Goal: Information Seeking & Learning: Learn about a topic

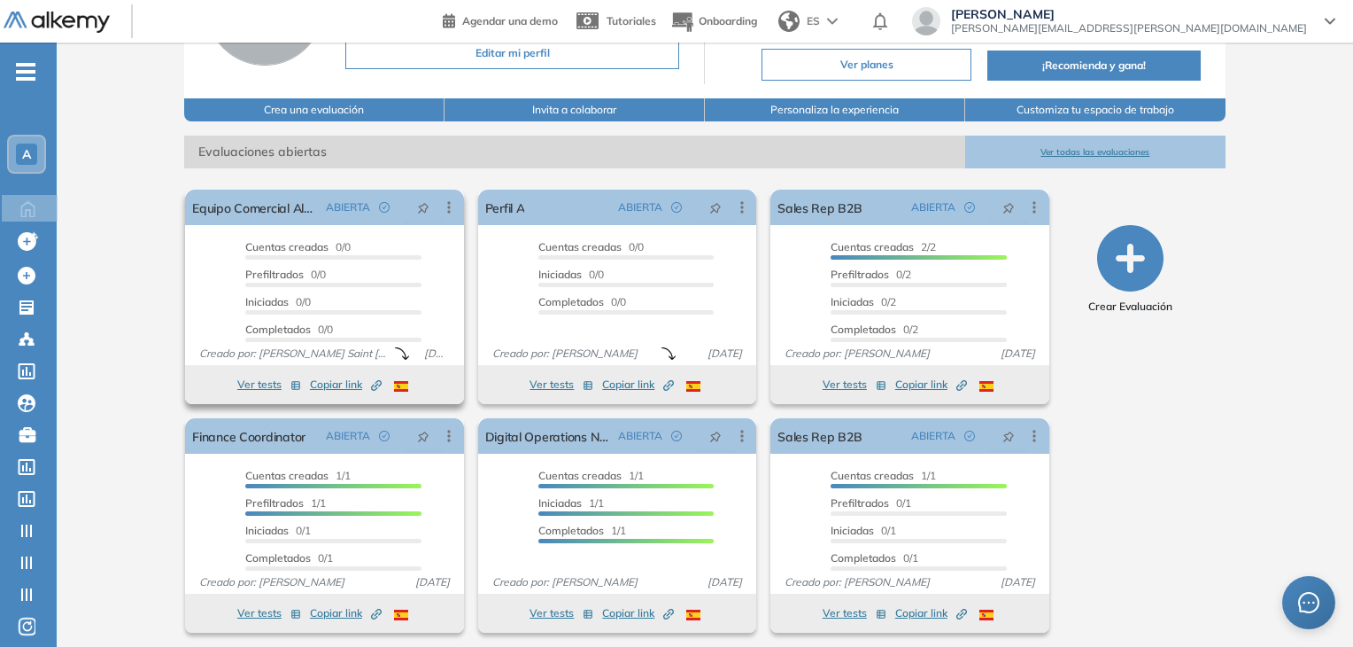
scroll to position [177, 0]
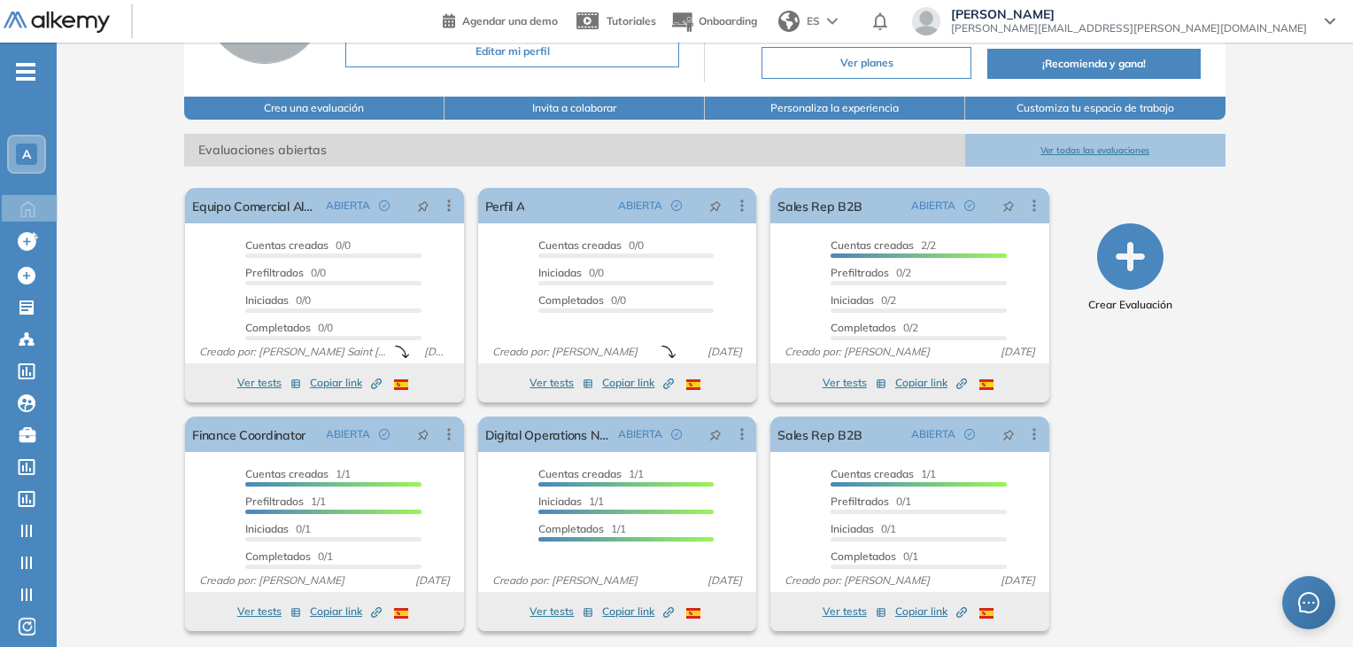
click at [1104, 152] on button "Ver todas las evaluaciones" at bounding box center [1095, 150] width 260 height 33
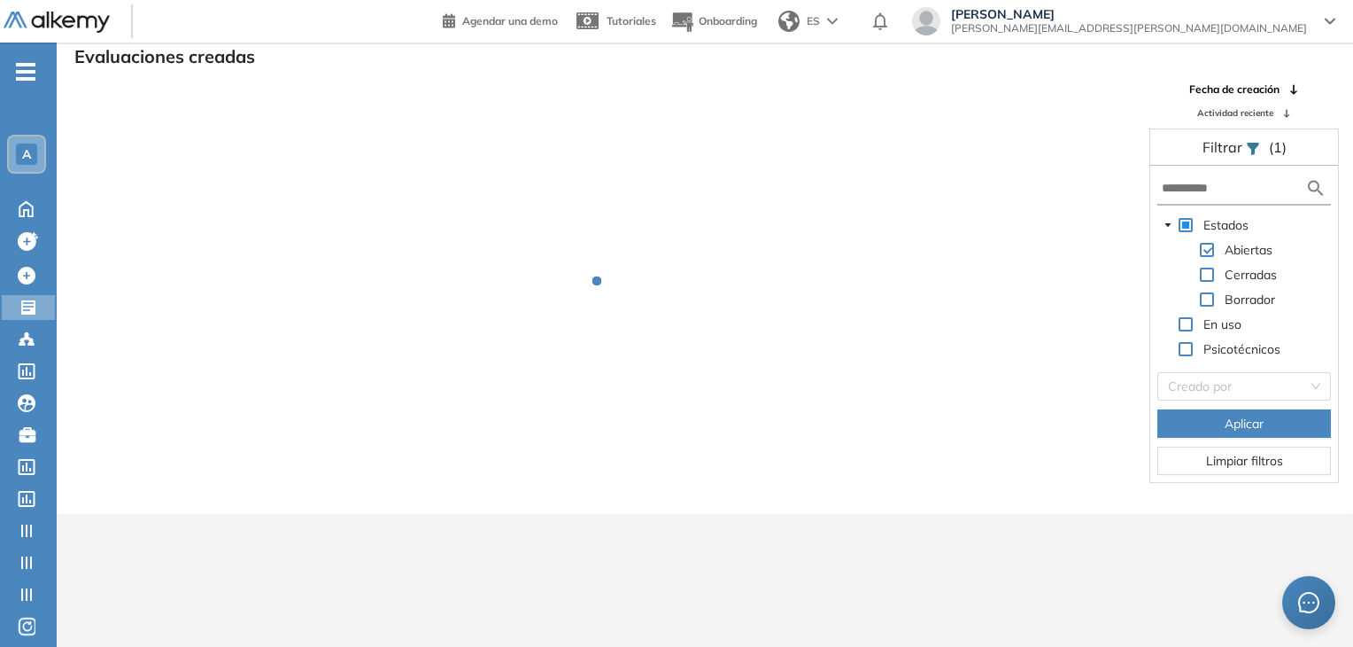
scroll to position [43, 0]
click at [1197, 191] on input "text" at bounding box center [1233, 188] width 143 height 19
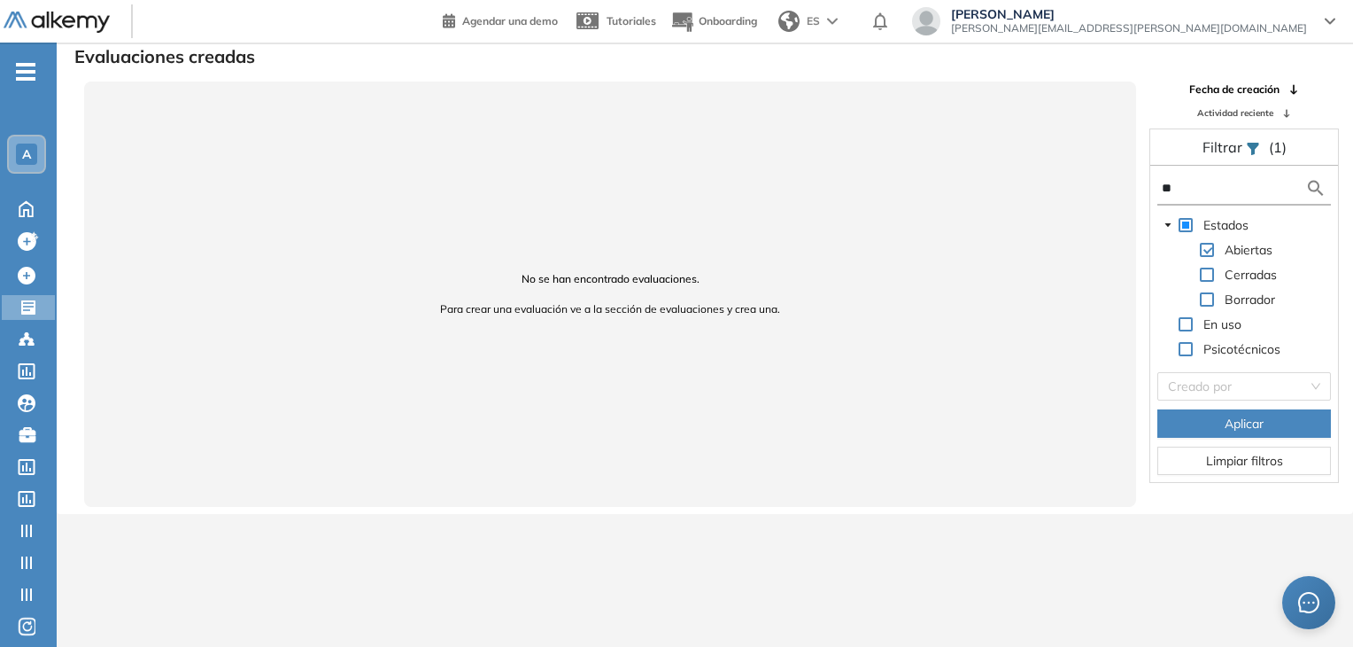
type input "**"
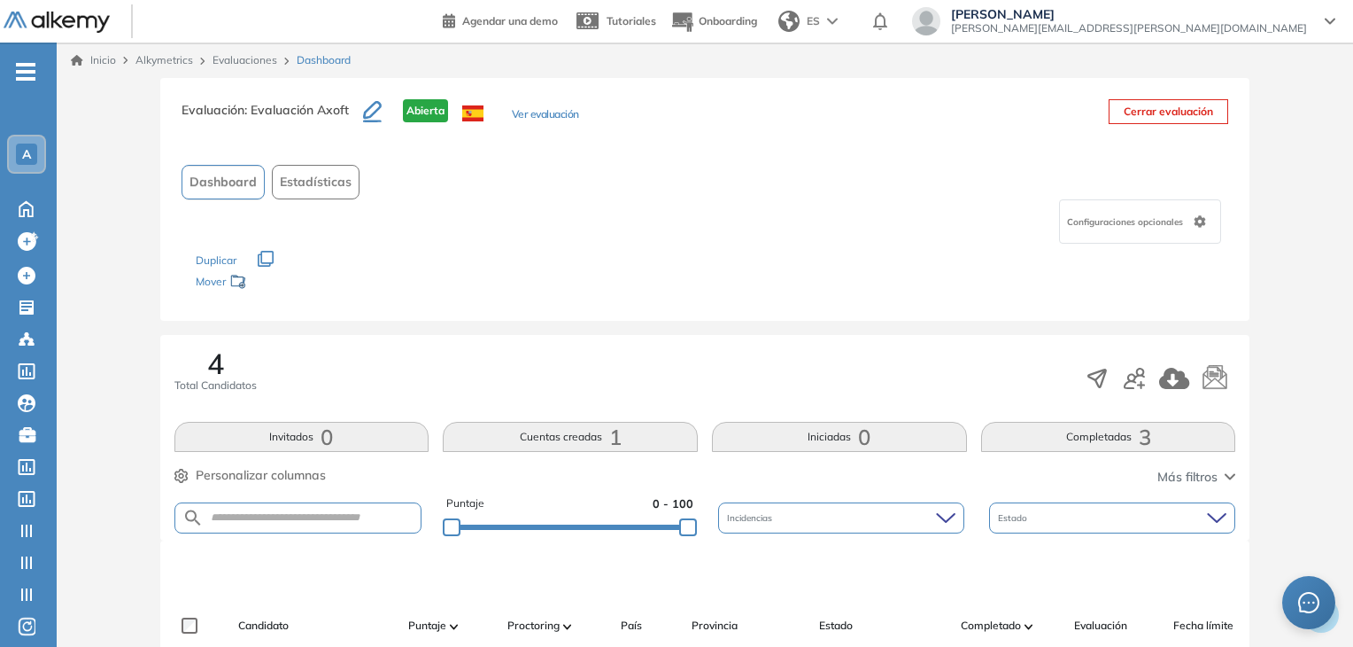
click at [248, 63] on link "Evaluaciones" at bounding box center [245, 59] width 65 height 13
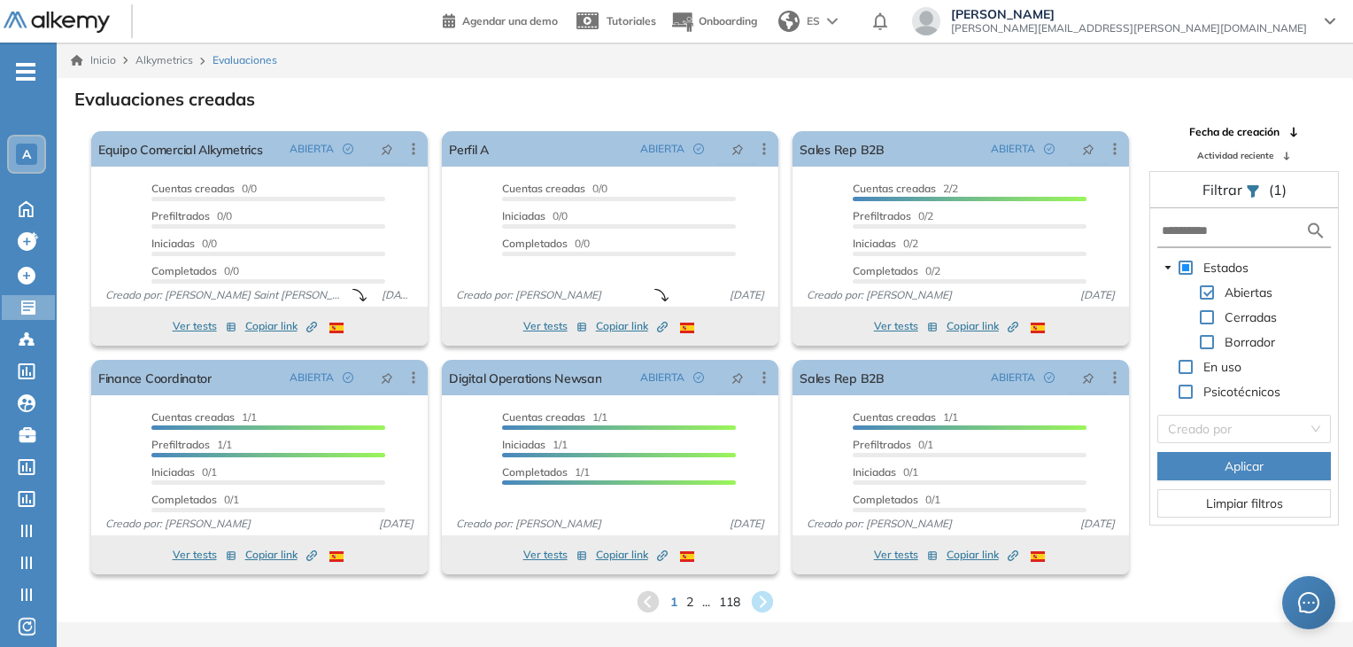
click at [694, 601] on div "1 2 ... 118" at bounding box center [705, 601] width 1268 height 27
click at [687, 601] on span "2" at bounding box center [690, 601] width 8 height 20
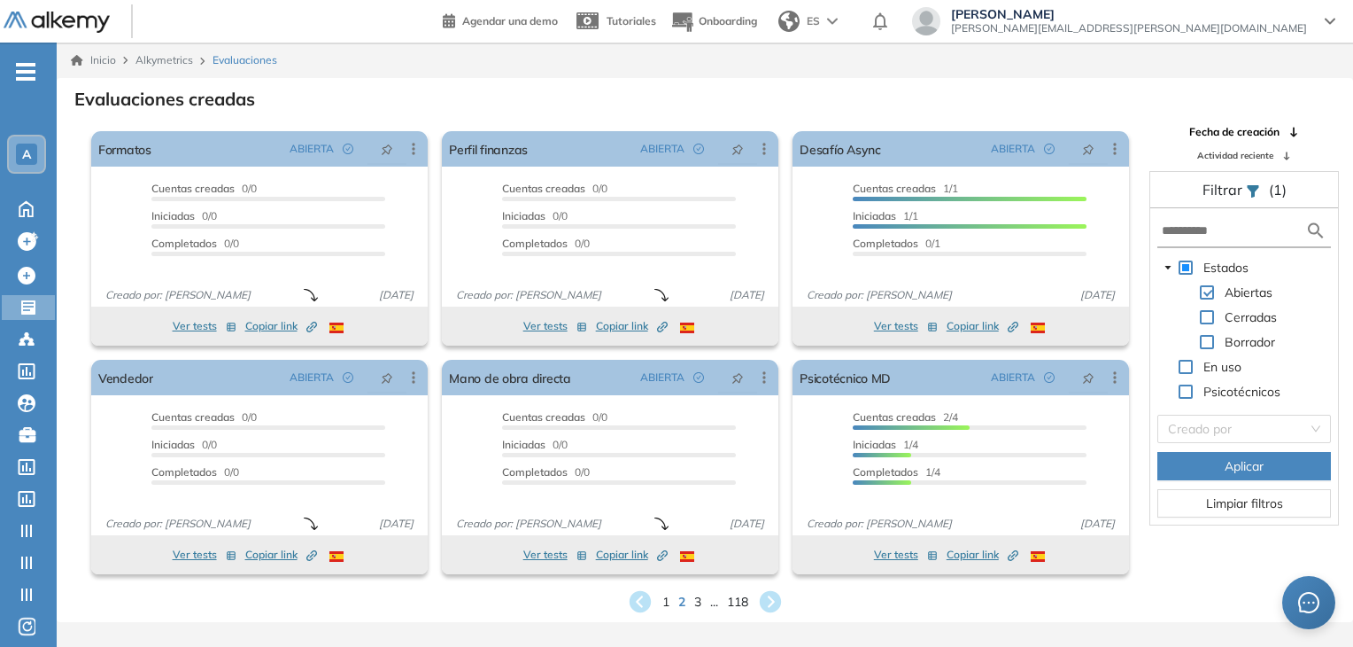
click at [1212, 220] on form at bounding box center [1245, 231] width 174 height 33
click at [1206, 228] on input "text" at bounding box center [1233, 230] width 143 height 19
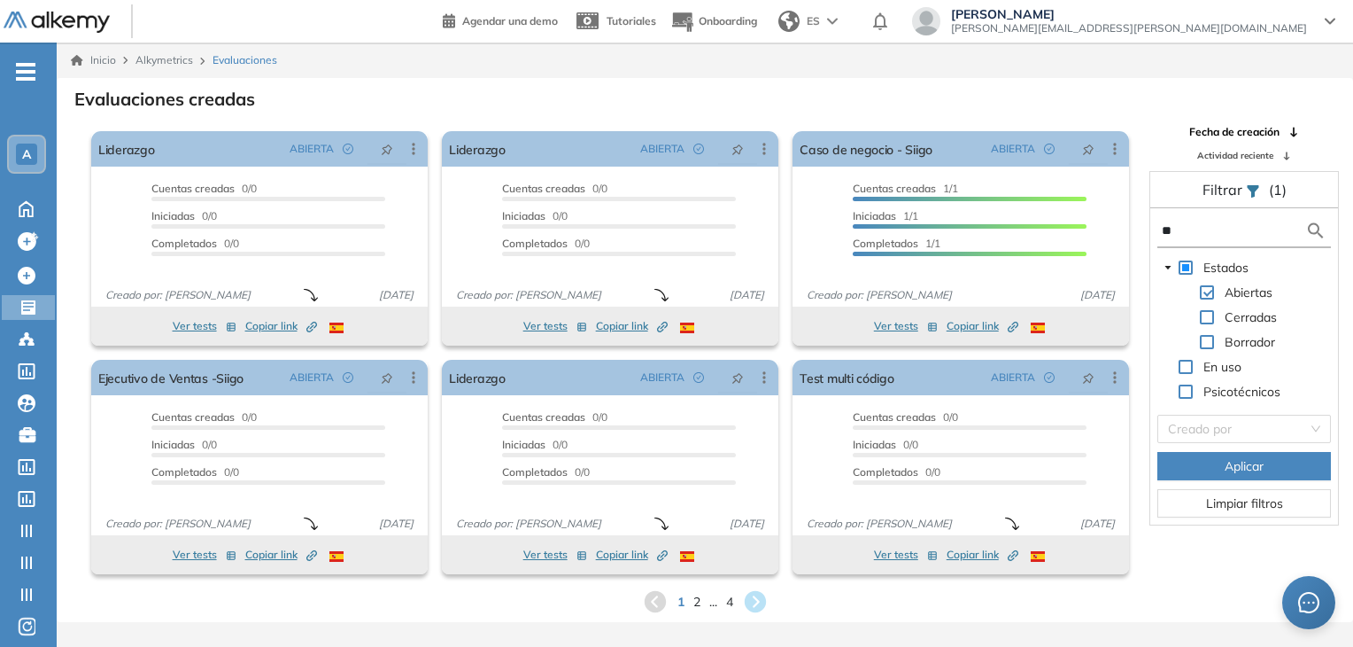
click at [691, 601] on div "1 2 ... 4" at bounding box center [705, 601] width 1268 height 27
click at [695, 603] on span "2" at bounding box center [697, 601] width 8 height 20
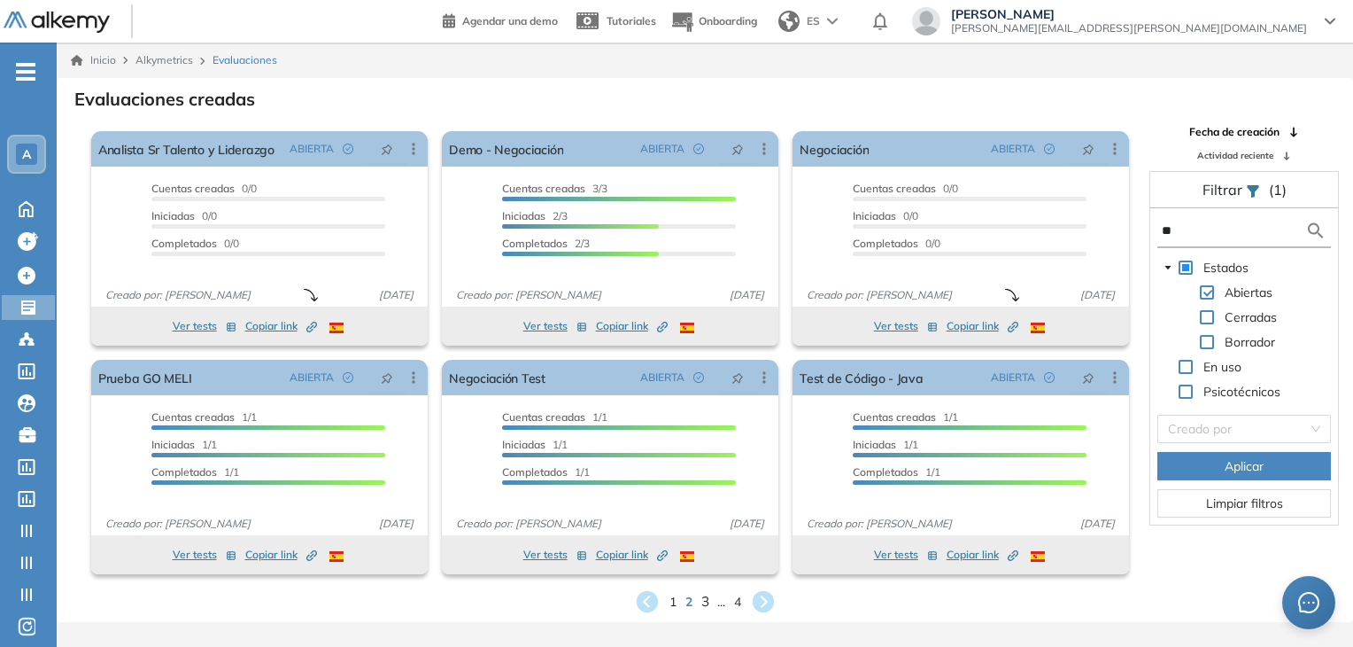
click at [701, 604] on span "3" at bounding box center [705, 601] width 8 height 20
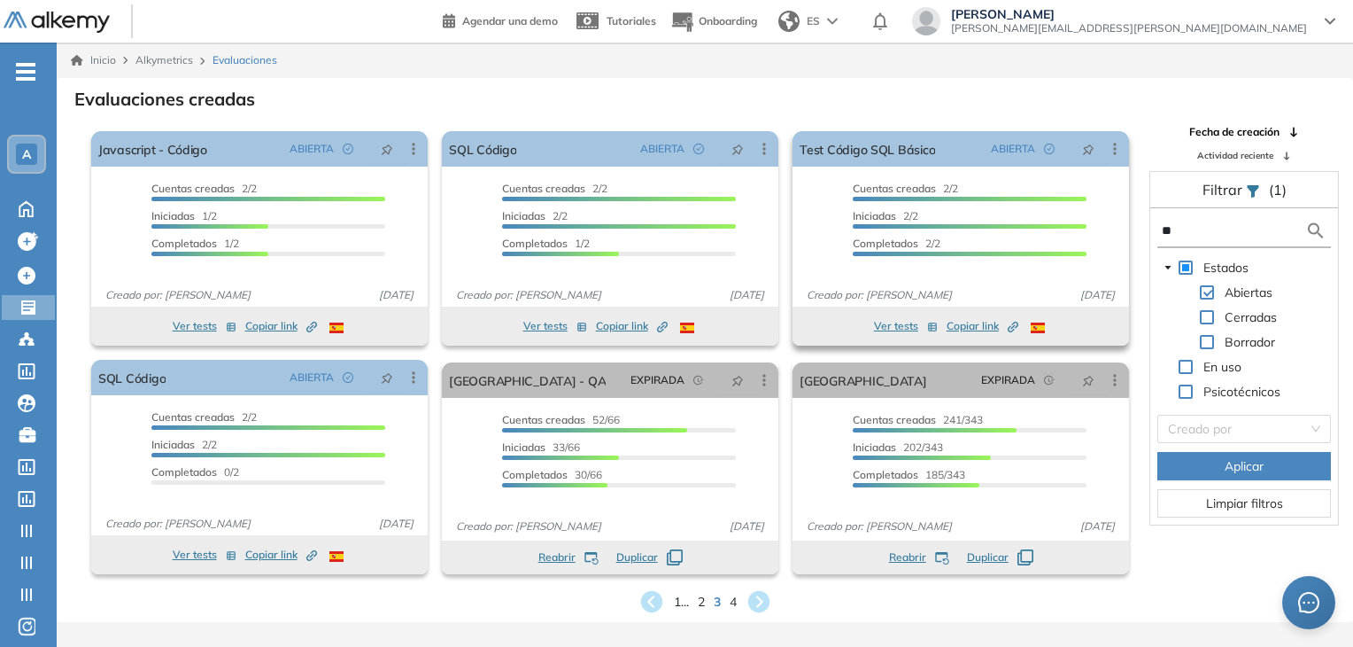
drag, startPoint x: 1226, startPoint y: 225, endPoint x: 1071, endPoint y: 232, distance: 155.2
click at [1071, 232] on div "El proctoring será activado ¡Importante!: Los usuarios que ya realizaron la eva…" at bounding box center [705, 352] width 1295 height 457
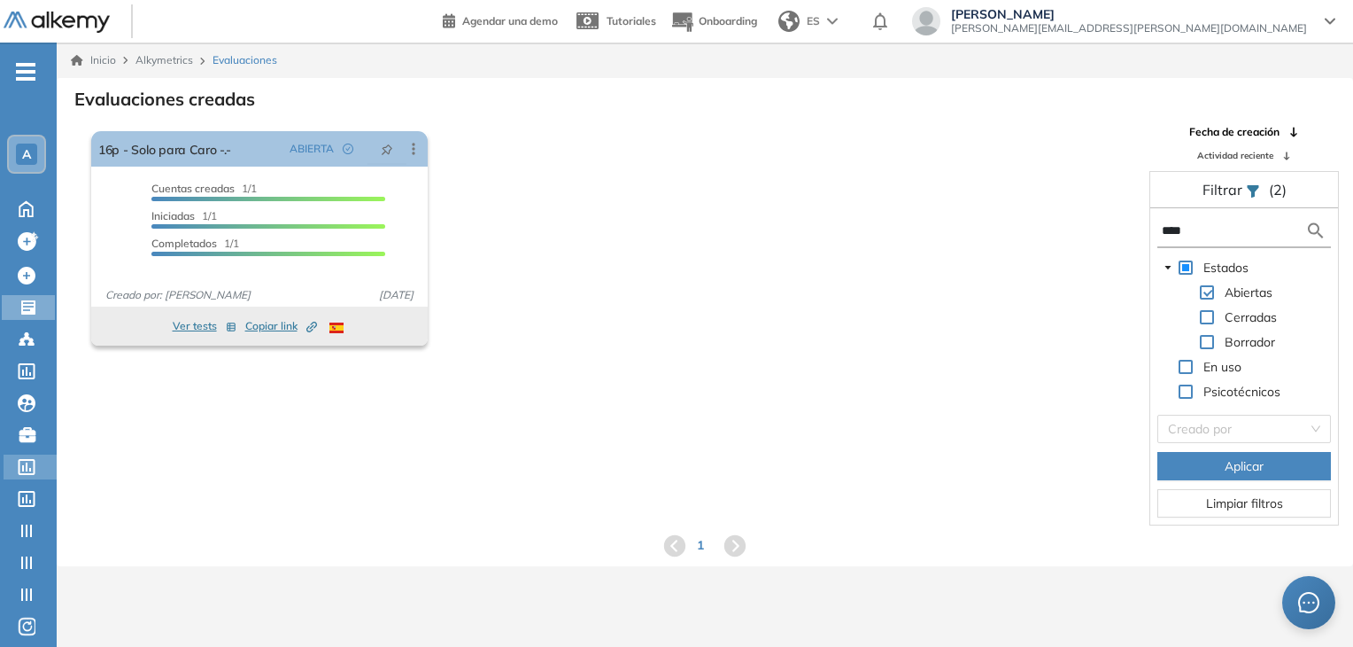
type input "****"
drag, startPoint x: 1188, startPoint y: 228, endPoint x: 1159, endPoint y: 233, distance: 29.7
click at [1159, 233] on form "****" at bounding box center [1245, 231] width 174 height 33
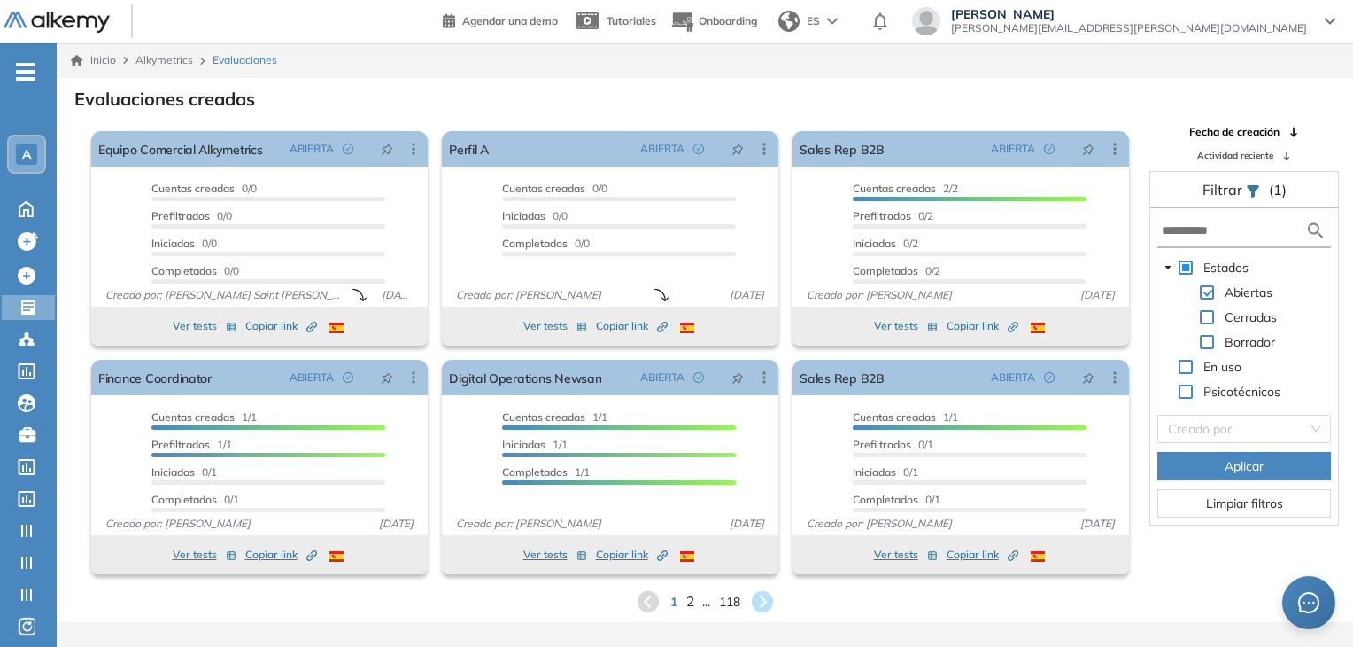
click at [687, 600] on span "2" at bounding box center [690, 601] width 8 height 20
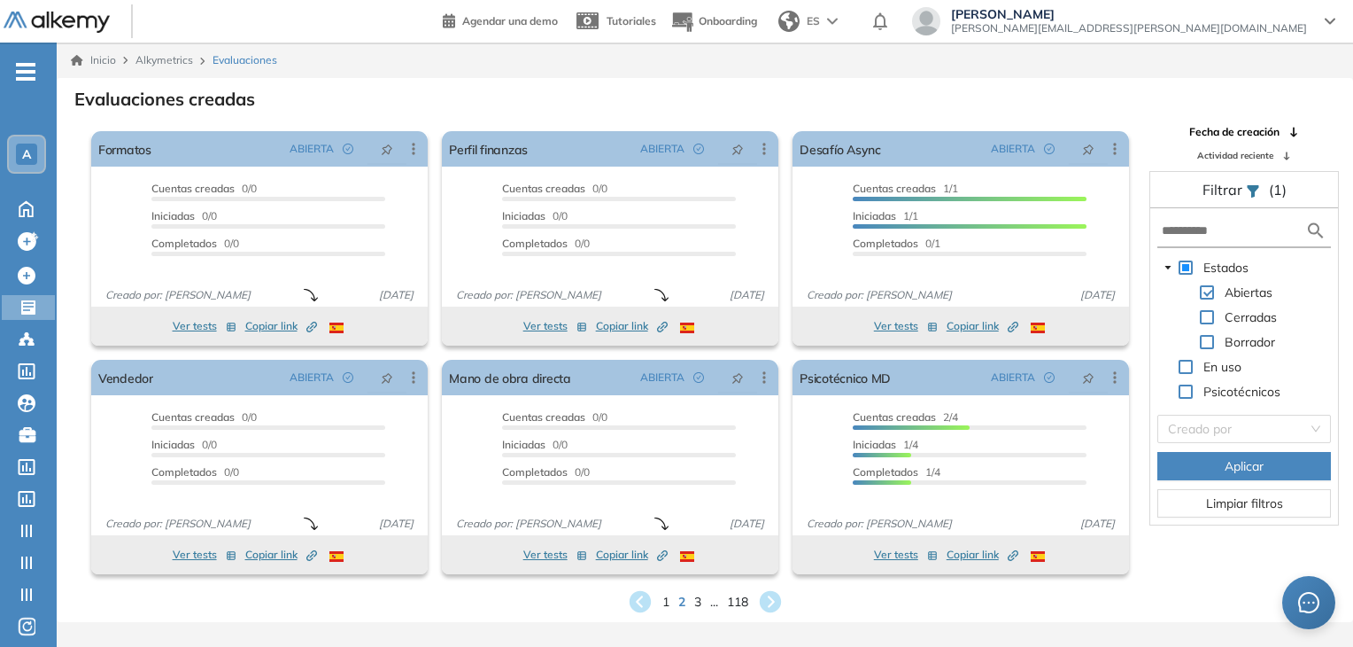
click at [702, 592] on div "1 2 3 ... 118" at bounding box center [705, 601] width 1268 height 27
click at [698, 599] on span "3" at bounding box center [698, 601] width 8 height 20
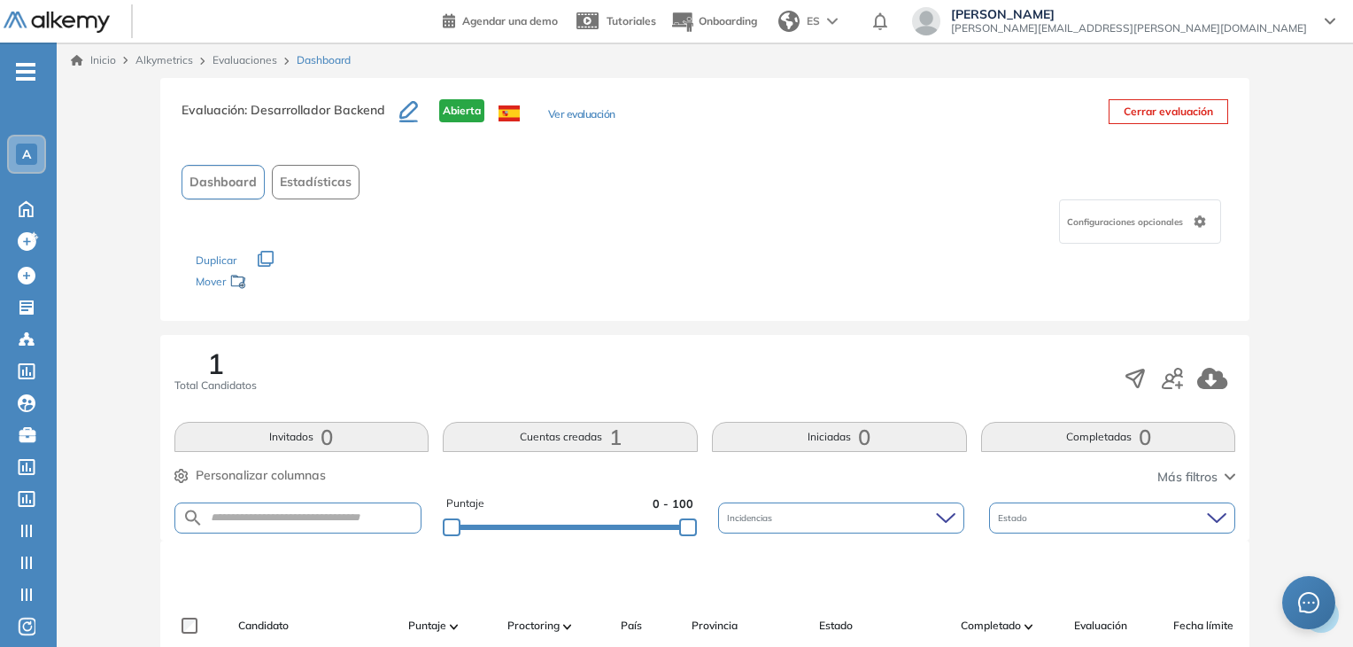
click at [577, 111] on button "Ver evaluación" at bounding box center [581, 115] width 67 height 19
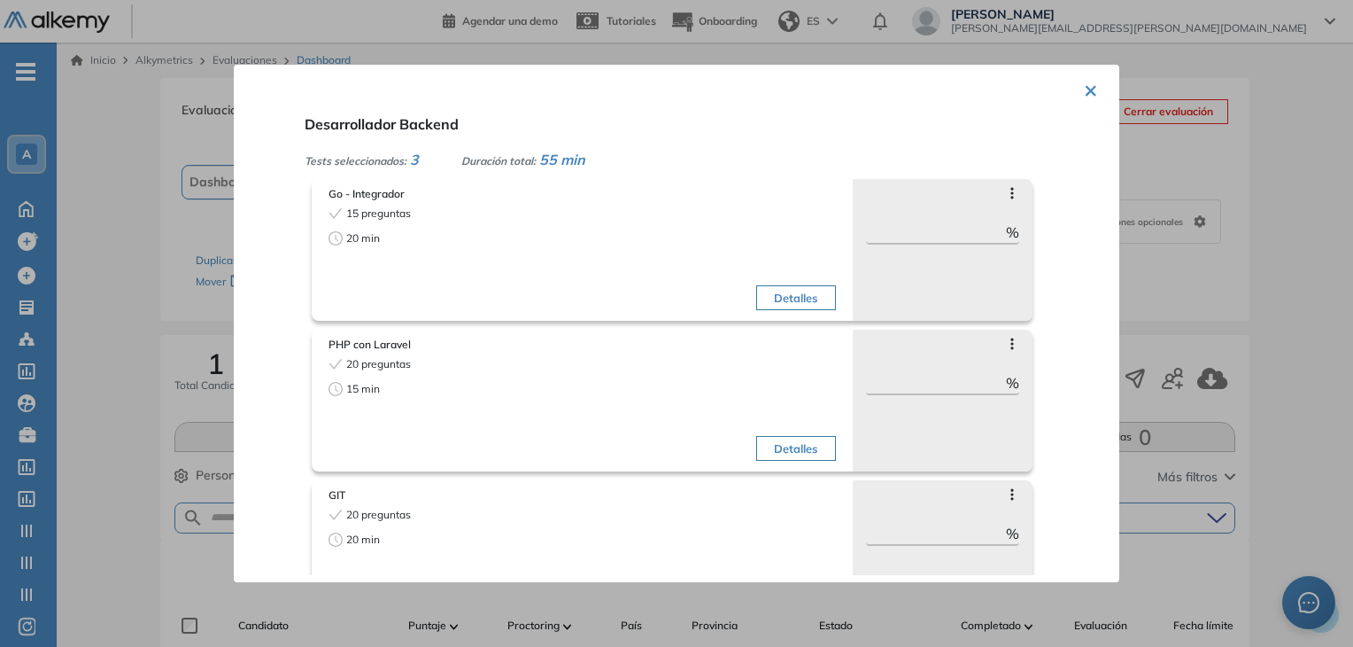
click at [1187, 178] on div at bounding box center [676, 323] width 1353 height 647
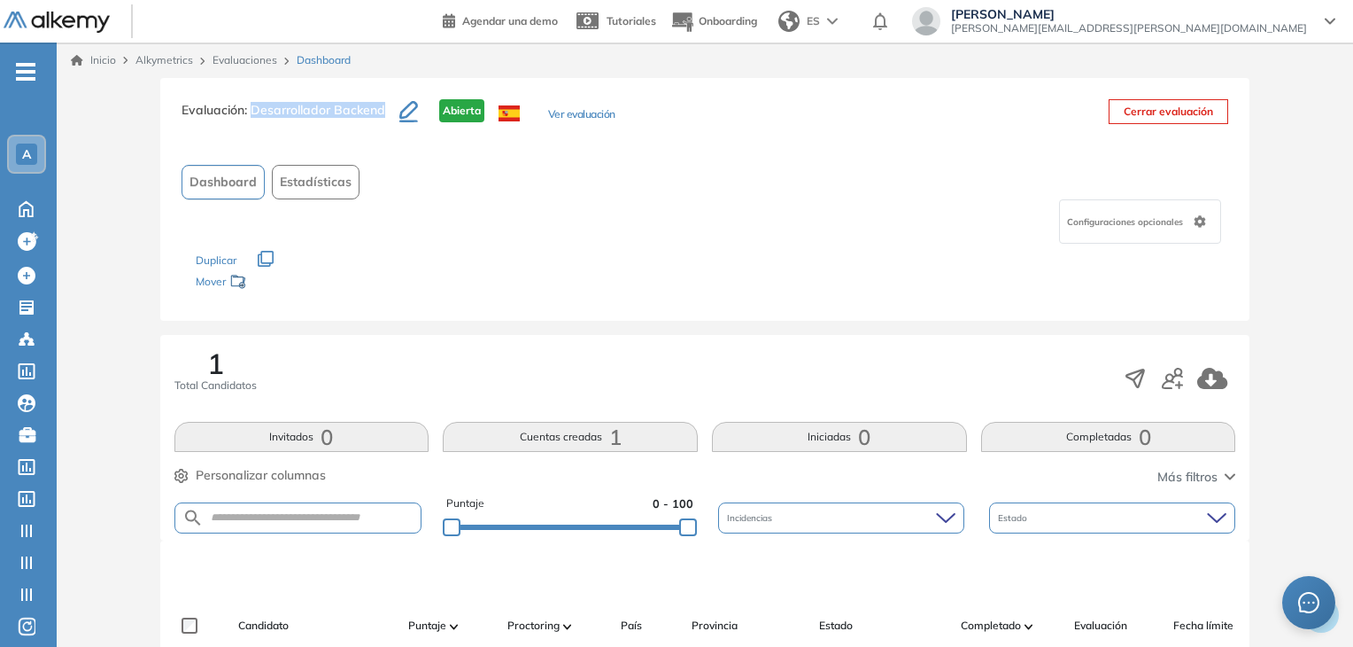
drag, startPoint x: 251, startPoint y: 114, endPoint x: 383, endPoint y: 110, distance: 132.0
click at [383, 110] on span ": Desarrollador Backend" at bounding box center [314, 110] width 141 height 16
copy span "Desarrollador Backend"
drag, startPoint x: 943, startPoint y: 15, endPoint x: 1182, endPoint y: -70, distance: 253.8
click at [1182, 0] on html "Perfil Todos los espacios Todos los espacios A Home Home Alkymetrics Alkymetric…" at bounding box center [676, 323] width 1353 height 647
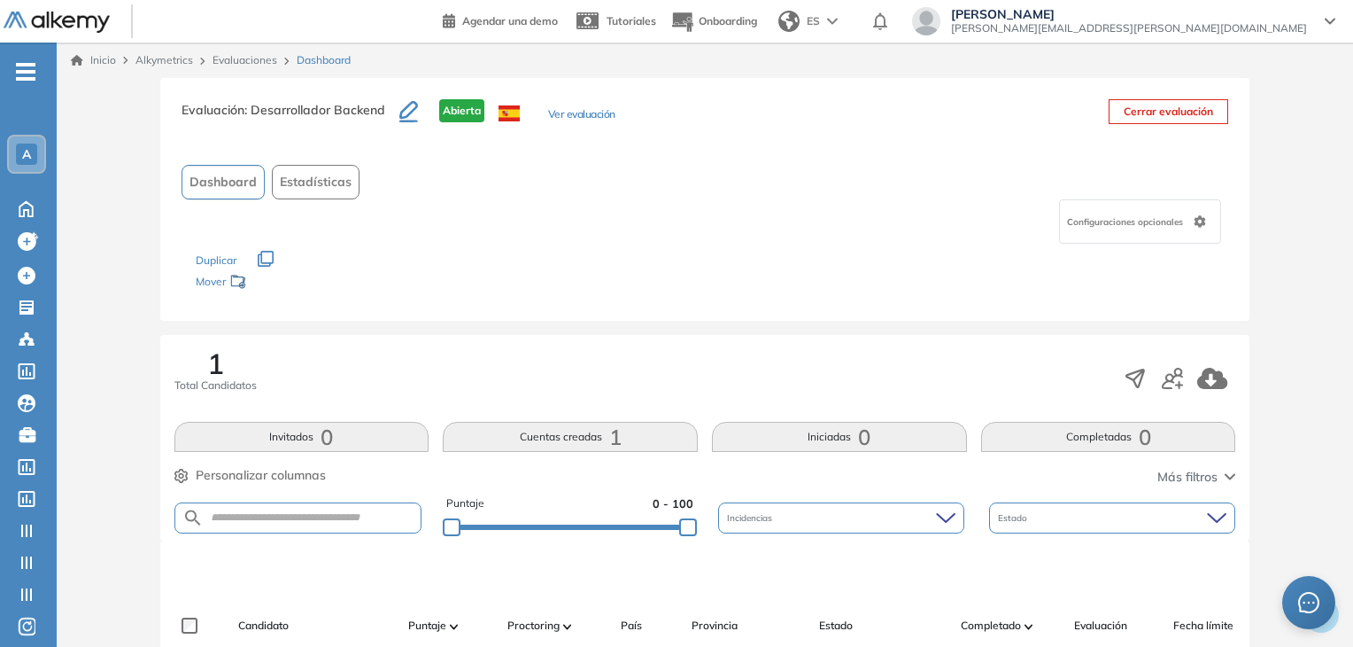
click at [634, 236] on div "Configuraciones opcionales" at bounding box center [706, 221] width 1048 height 44
